Goal: Find specific fact: Find specific fact

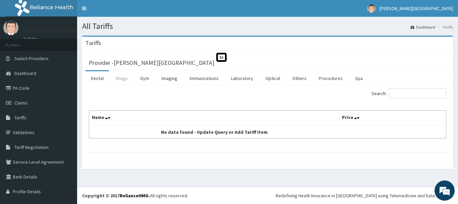
click at [127, 75] on link "Drugs" at bounding box center [122, 78] width 22 height 14
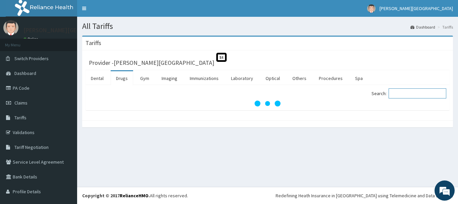
click at [400, 93] on input "Search:" at bounding box center [418, 93] width 58 height 10
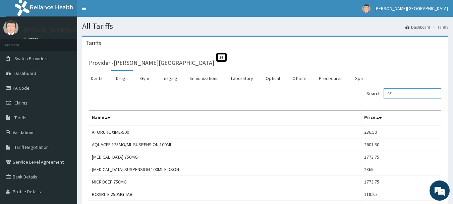
type input "C"
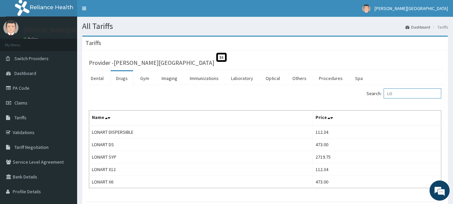
type input "L"
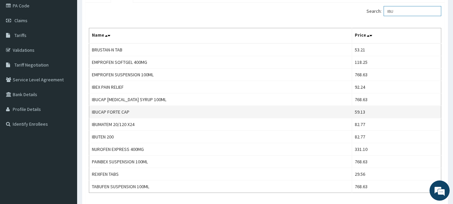
scroll to position [34, 0]
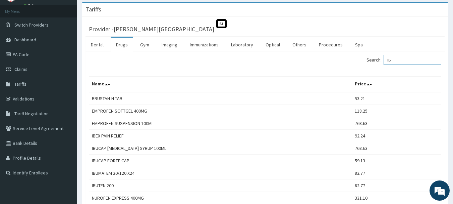
type input "I"
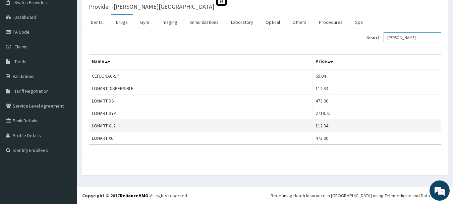
scroll to position [56, 0]
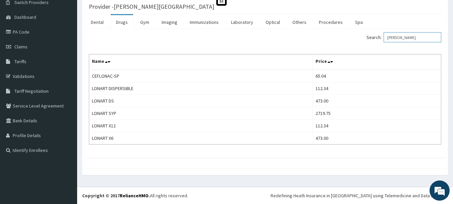
type input "LONA"
click at [239, 24] on link "Laboratory" at bounding box center [242, 22] width 33 height 14
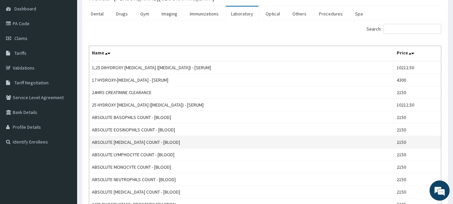
scroll to position [67, 0]
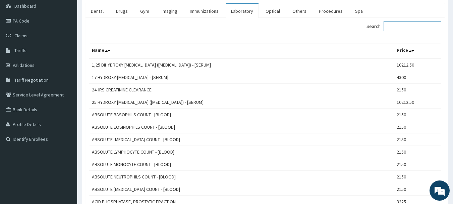
click at [397, 26] on input "Search:" at bounding box center [413, 26] width 58 height 10
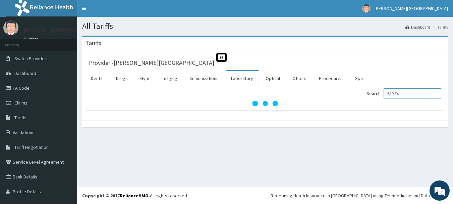
scroll to position [0, 0]
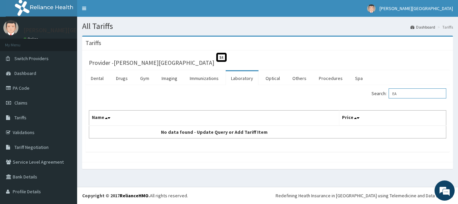
type input "E"
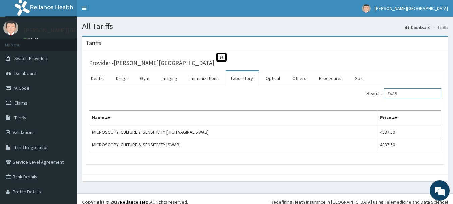
type input "SWAB"
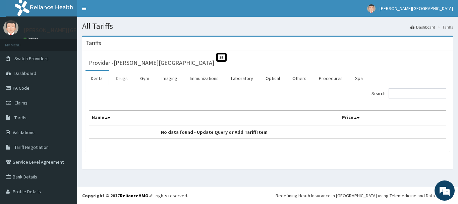
click at [122, 78] on link "Drugs" at bounding box center [122, 78] width 22 height 14
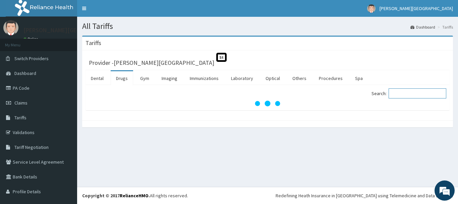
click at [412, 96] on input "Search:" at bounding box center [418, 93] width 58 height 10
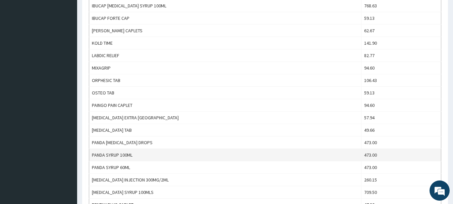
scroll to position [403, 0]
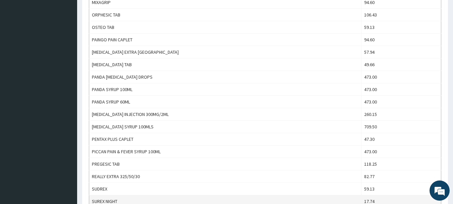
type input "PARACETA"
